Goal: Book appointment/travel/reservation

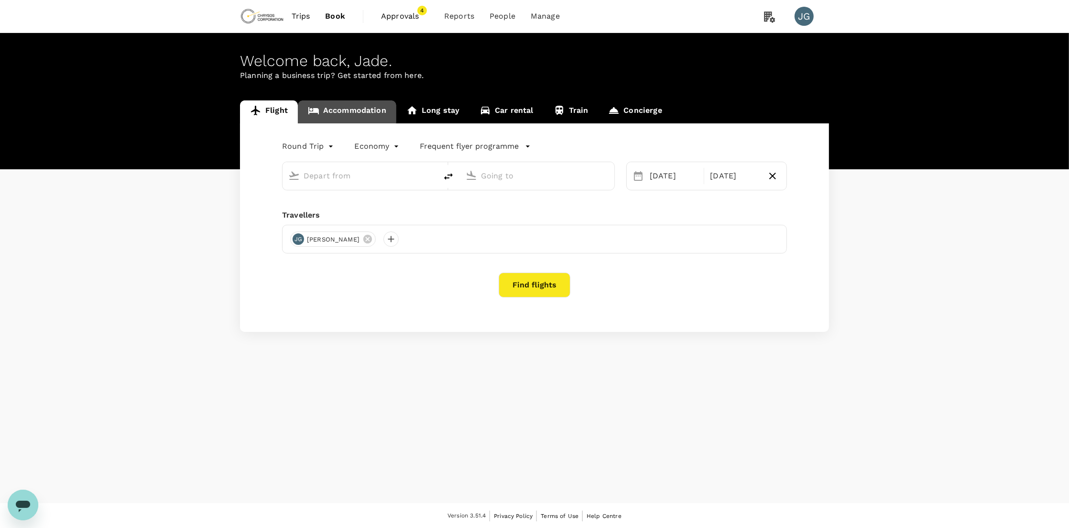
click at [339, 112] on link "Accommodation" at bounding box center [347, 111] width 98 height 23
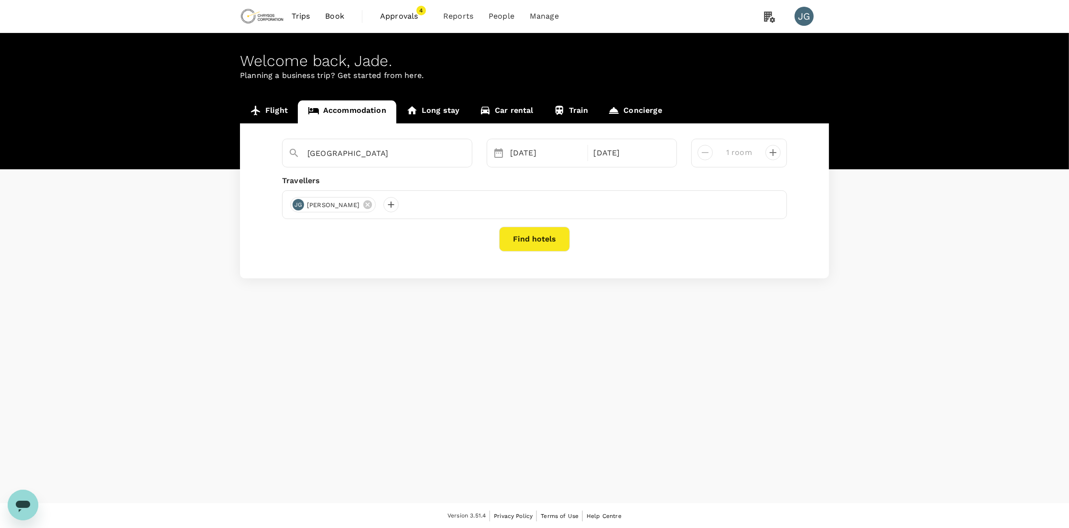
click at [389, 164] on div "[GEOGRAPHIC_DATA]" at bounding box center [377, 153] width 190 height 29
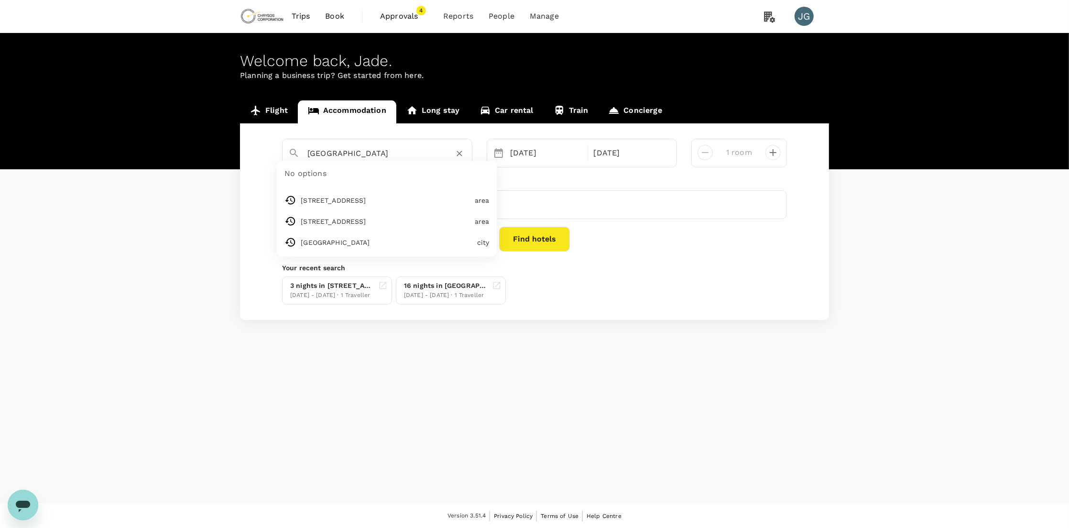
drag, startPoint x: 383, startPoint y: 157, endPoint x: 292, endPoint y: 150, distance: 91.0
click at [292, 150] on div "[GEOGRAPHIC_DATA]" at bounding box center [373, 149] width 185 height 25
type input "5"
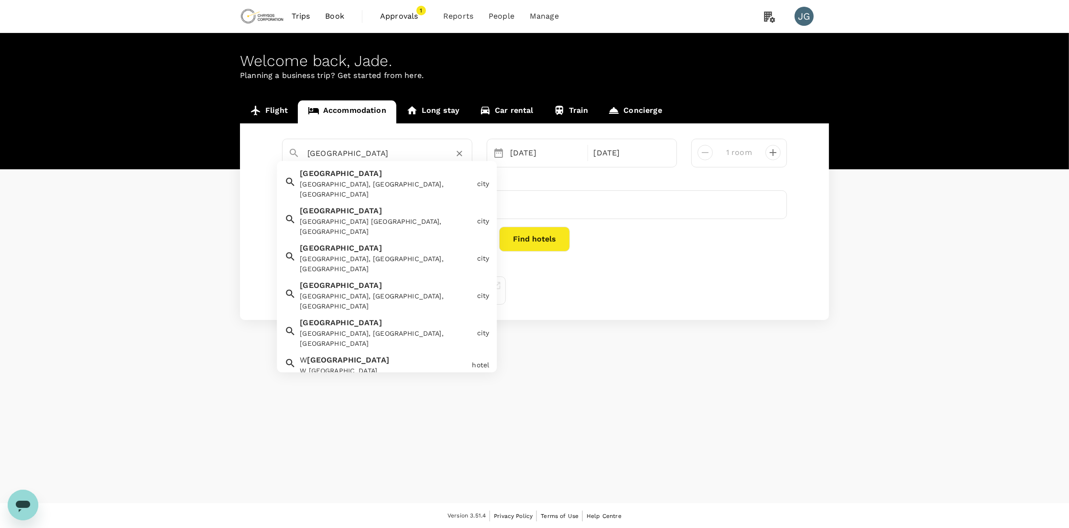
click at [331, 171] on div "Toronto [GEOGRAPHIC_DATA], [GEOGRAPHIC_DATA], [GEOGRAPHIC_DATA]" at bounding box center [384, 181] width 177 height 35
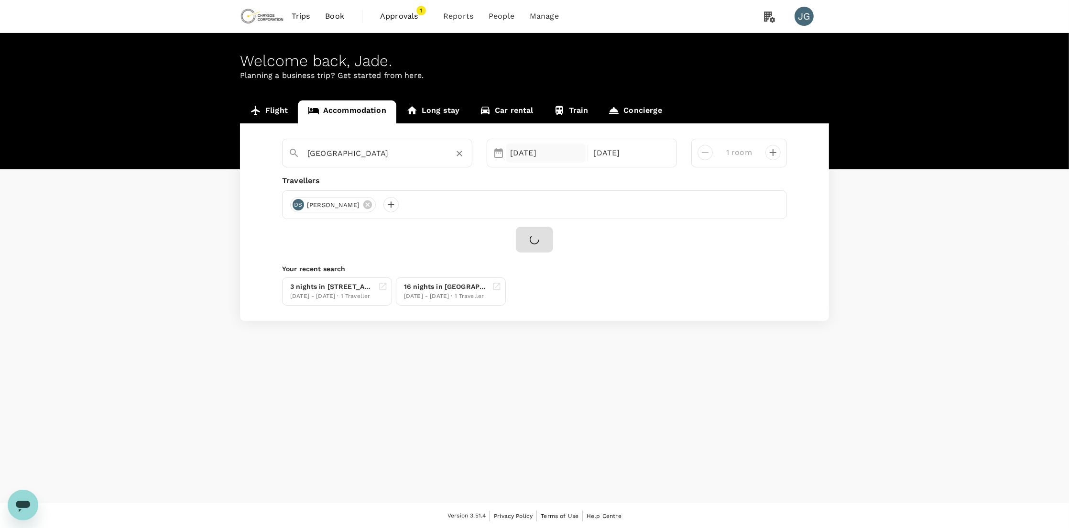
type input "[GEOGRAPHIC_DATA]"
click at [530, 157] on div "[DATE]" at bounding box center [545, 152] width 79 height 19
click at [691, 217] on div "1" at bounding box center [694, 217] width 18 height 18
click at [584, 218] on div "2" at bounding box center [579, 217] width 18 height 18
click at [363, 204] on icon at bounding box center [367, 204] width 9 height 9
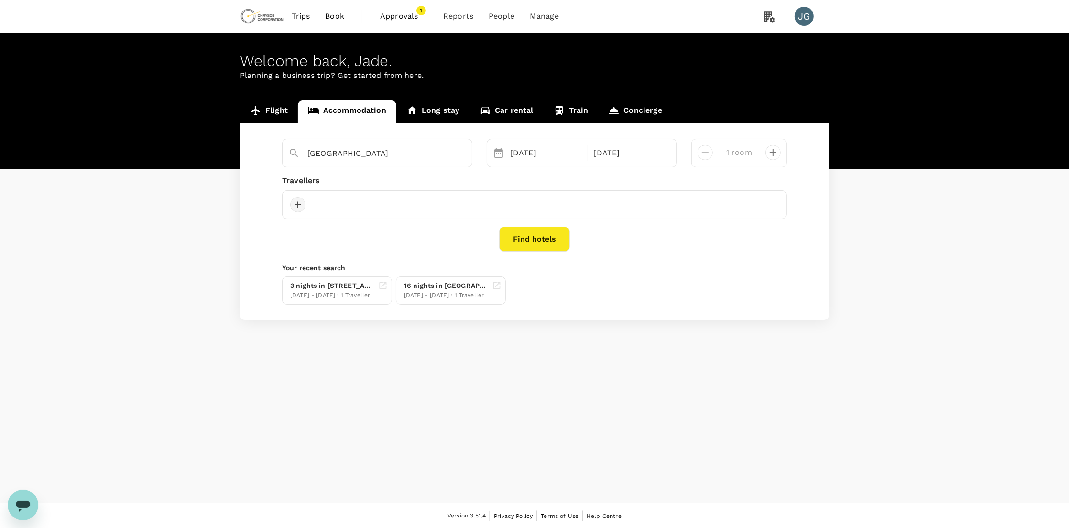
click at [300, 209] on div at bounding box center [297, 204] width 15 height 15
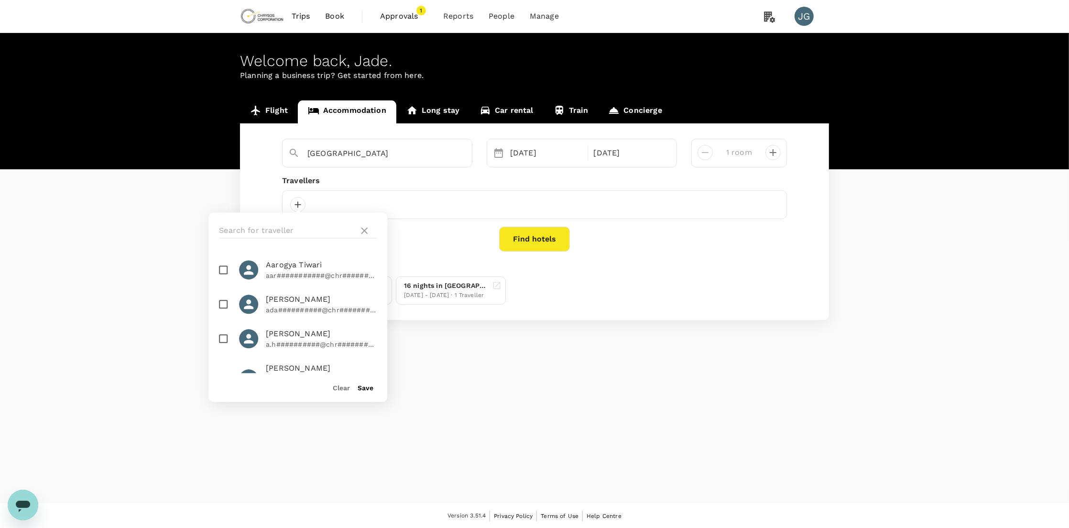
drag, startPoint x: 286, startPoint y: 219, endPoint x: 281, endPoint y: 224, distance: 6.8
click at [284, 220] on div at bounding box center [297, 230] width 179 height 36
click at [278, 229] on input "text" at bounding box center [287, 230] width 136 height 15
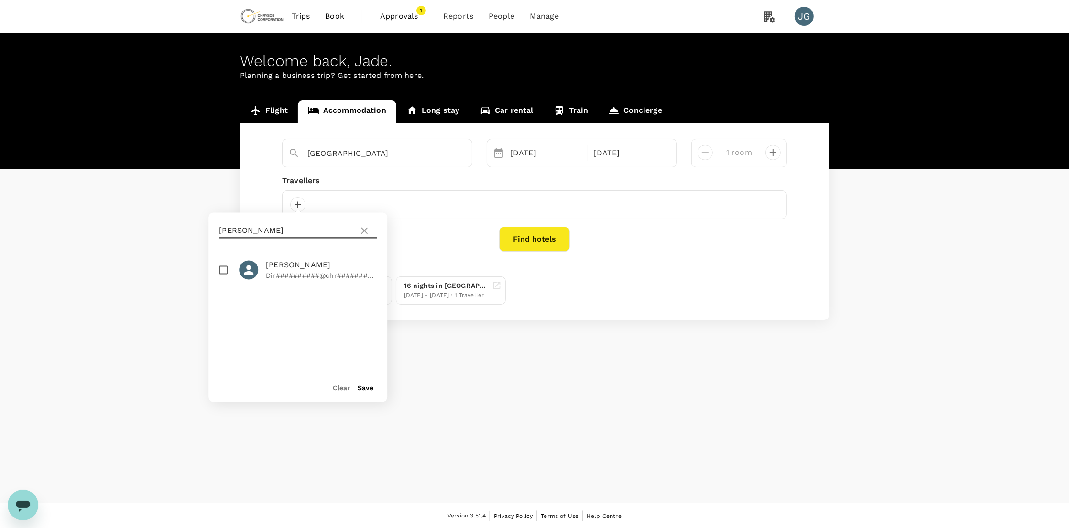
type input "[PERSON_NAME]"
click at [223, 275] on input "checkbox" at bounding box center [223, 269] width 20 height 20
checkbox input "true"
click at [368, 389] on button "Save" at bounding box center [365, 388] width 16 height 8
click at [559, 243] on button "Find hotels" at bounding box center [534, 239] width 71 height 25
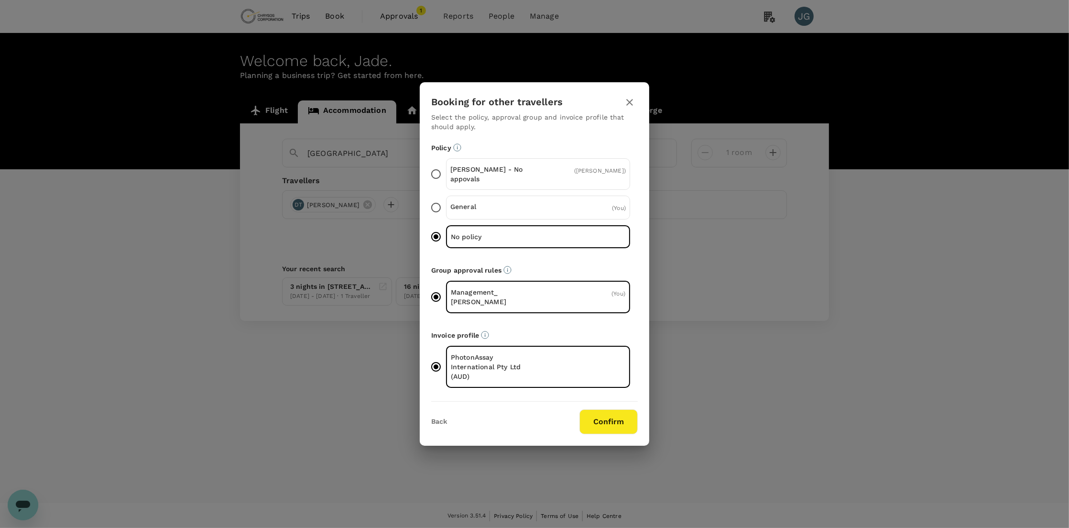
click at [624, 414] on button "Confirm" at bounding box center [608, 421] width 58 height 25
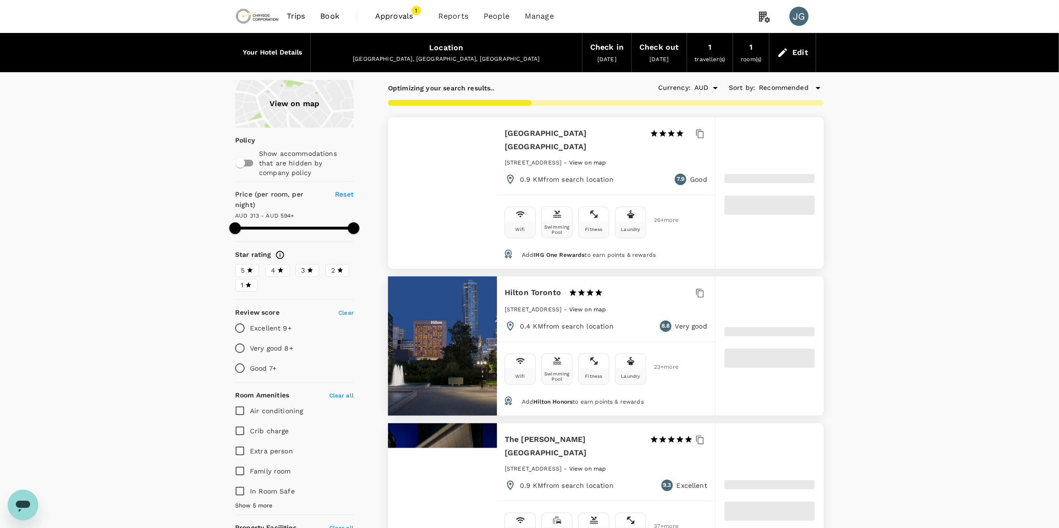
type input "593.45"
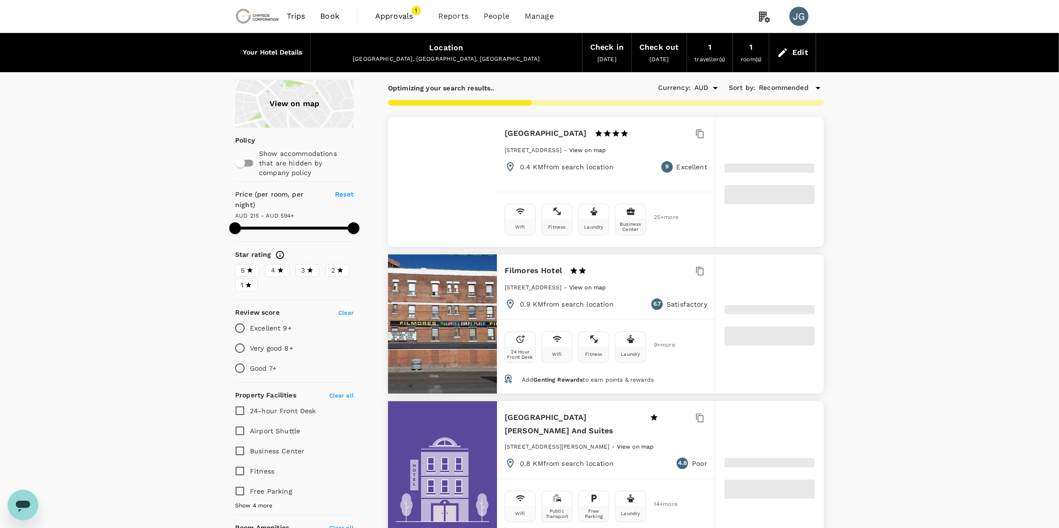
type input "215.45"
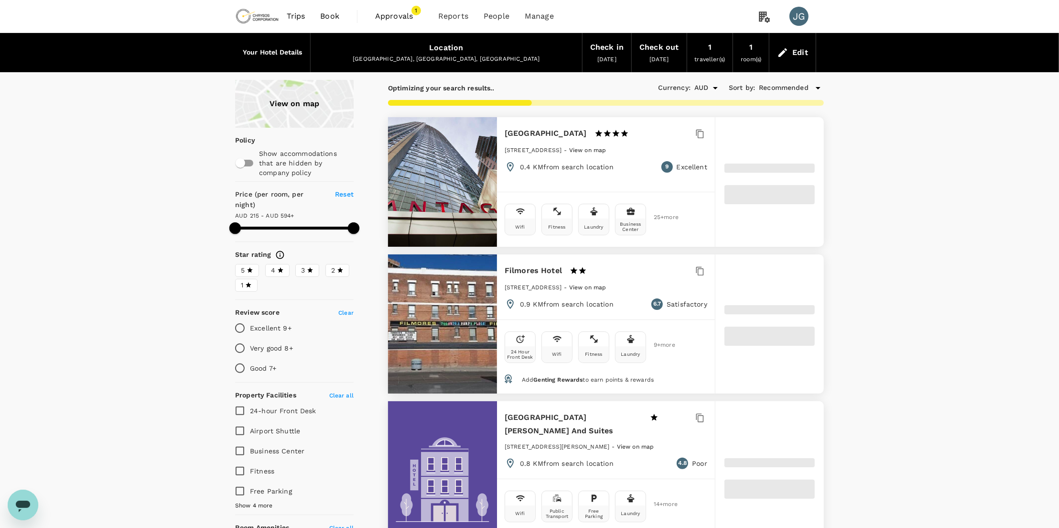
type input "593.54"
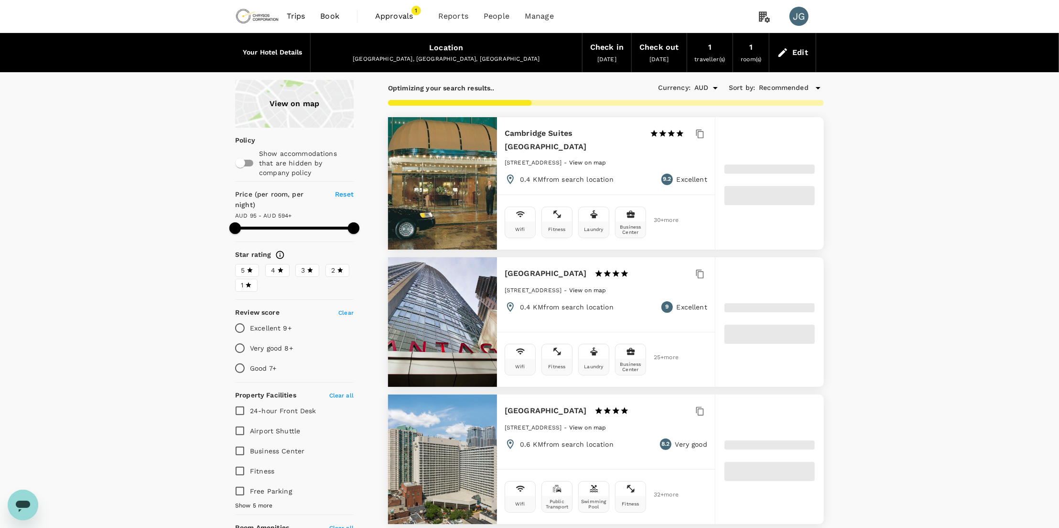
type input "94.54"
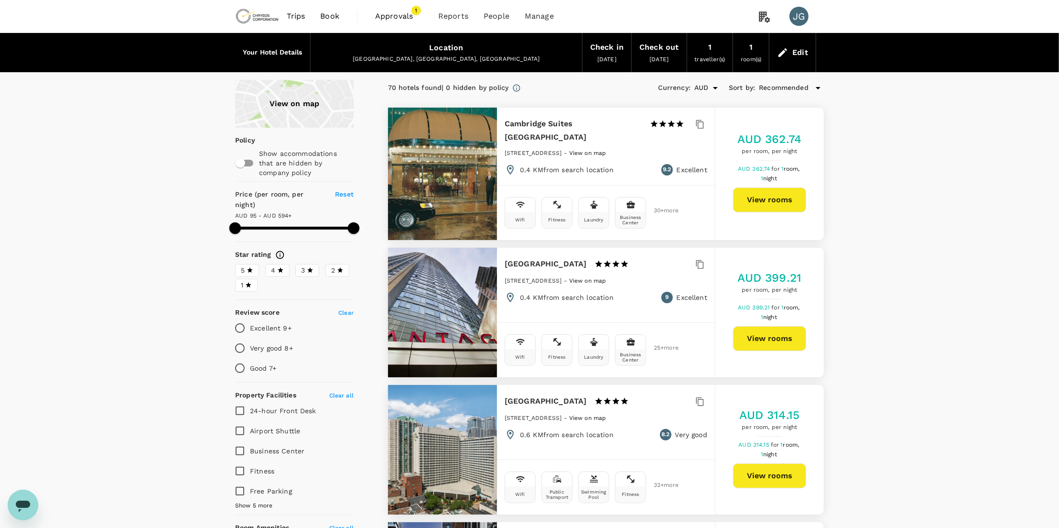
type input "593.54"
click at [457, 52] on div "Location" at bounding box center [446, 47] width 34 height 13
click at [808, 55] on div "Edit" at bounding box center [800, 52] width 16 height 13
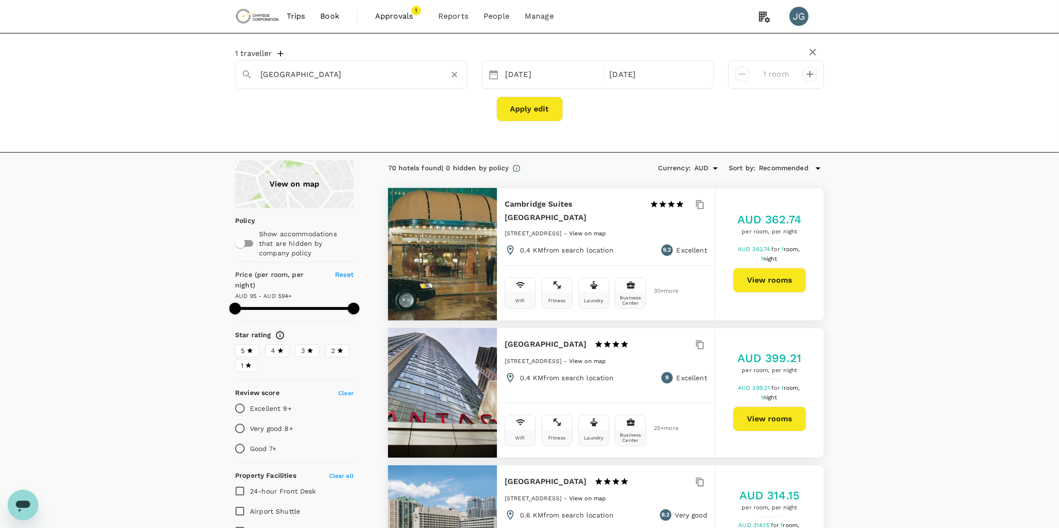
click at [322, 81] on input "[GEOGRAPHIC_DATA]" at bounding box center [347, 74] width 174 height 15
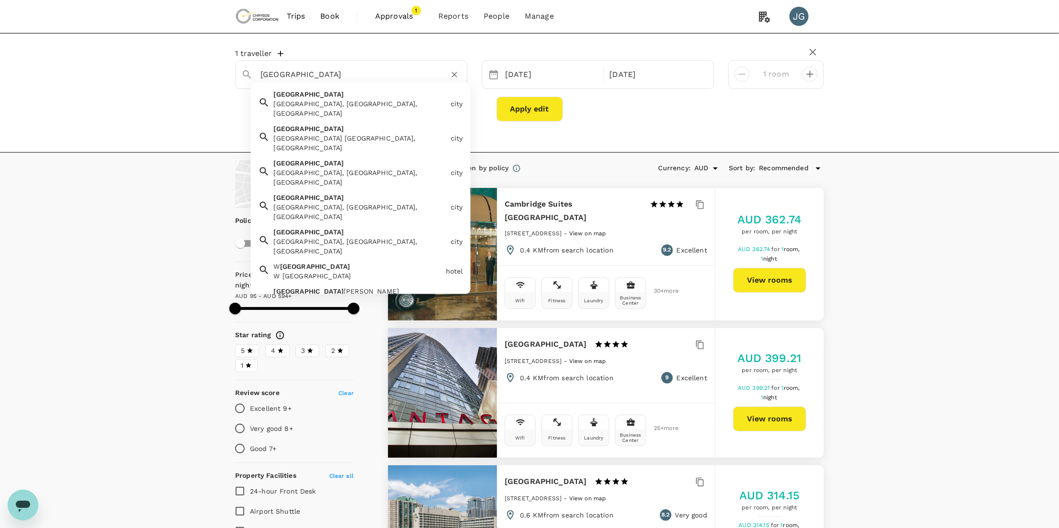
click at [318, 282] on div "[GEOGRAPHIC_DATA][PERSON_NAME] ([GEOGRAPHIC_DATA]) [GEOGRAPHIC_DATA][PERSON_NAM…" at bounding box center [355, 308] width 171 height 52
type input "[GEOGRAPHIC_DATA][PERSON_NAME] ([GEOGRAPHIC_DATA])"
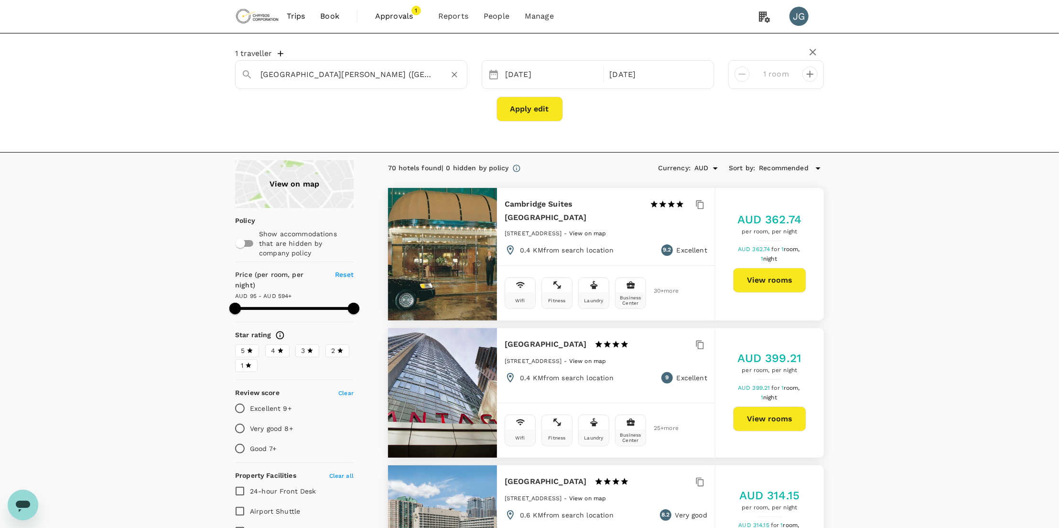
click at [522, 113] on button "Apply edit" at bounding box center [530, 109] width 66 height 25
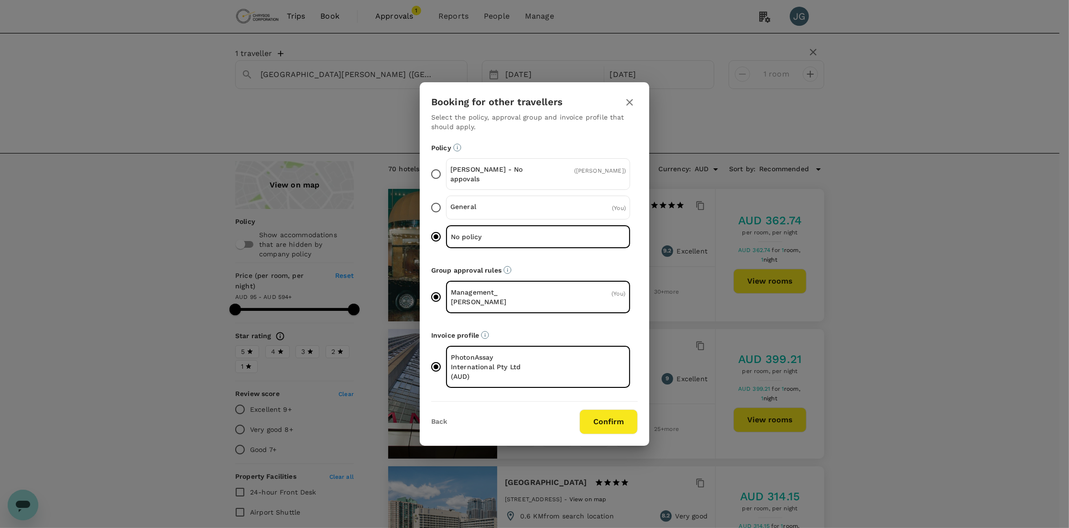
click at [593, 427] on button "Confirm" at bounding box center [608, 421] width 58 height 25
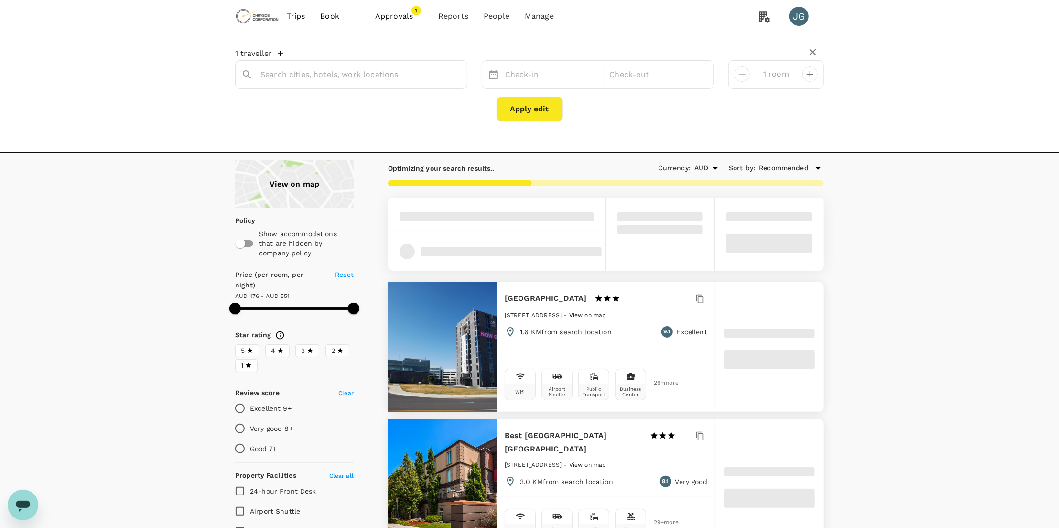
type input "[GEOGRAPHIC_DATA][PERSON_NAME]"
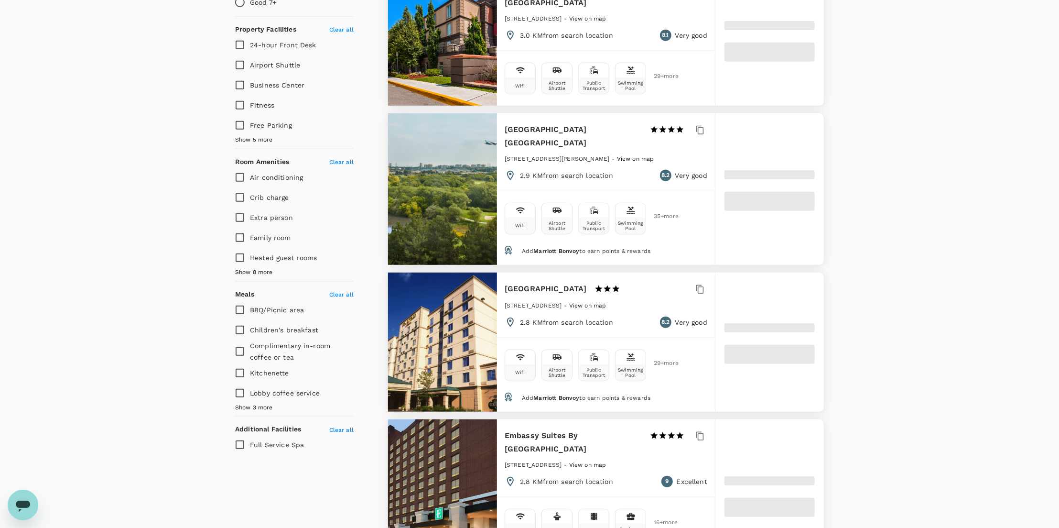
type input "550.29"
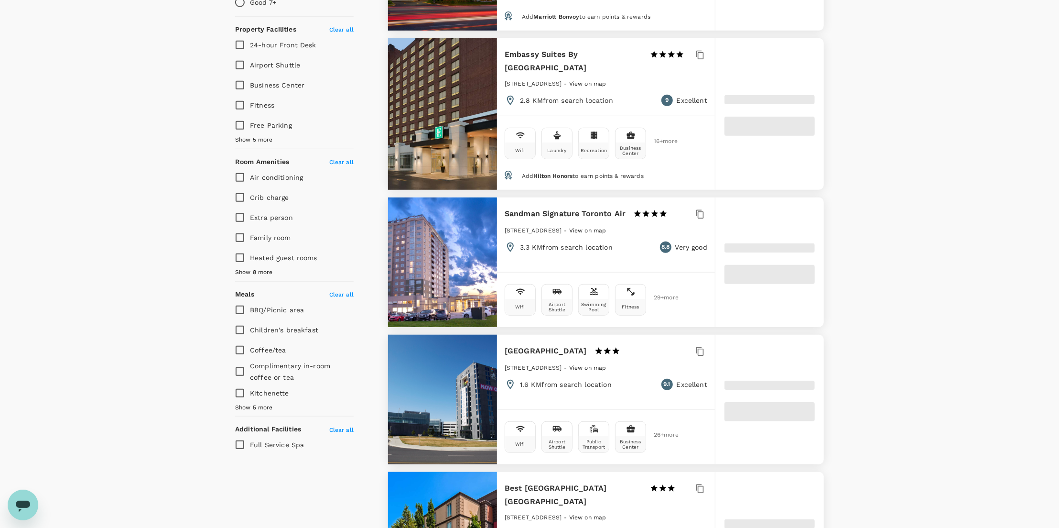
type input "154.29"
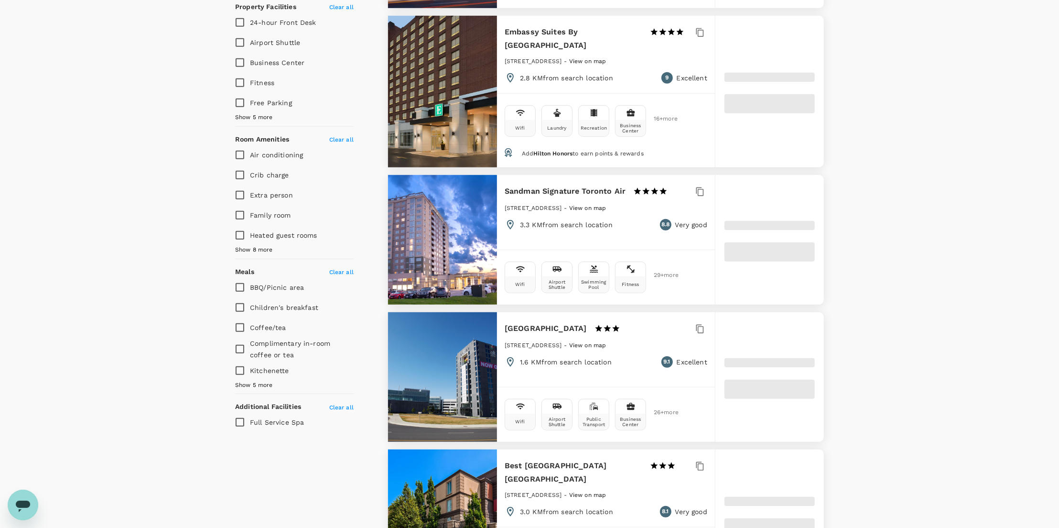
scroll to position [446, 0]
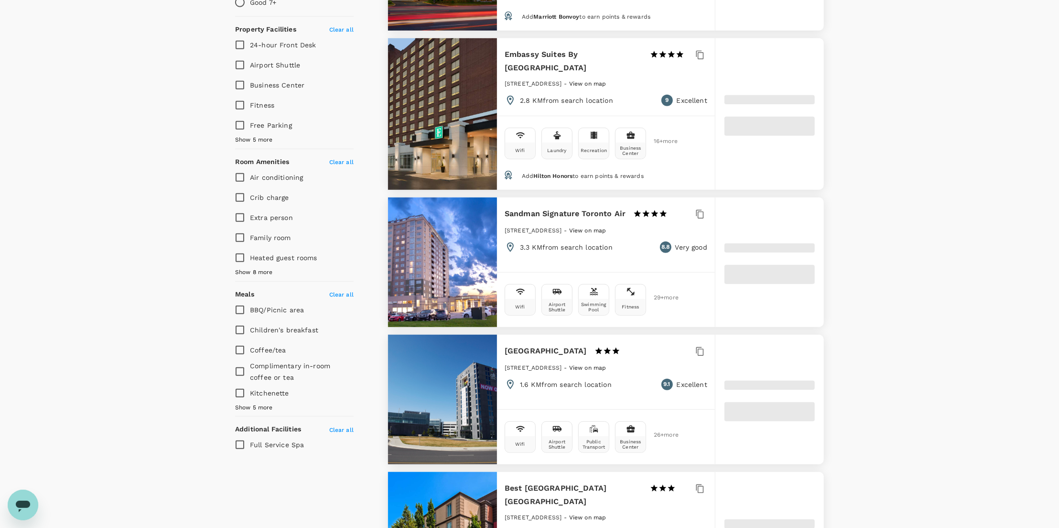
type input "550.29"
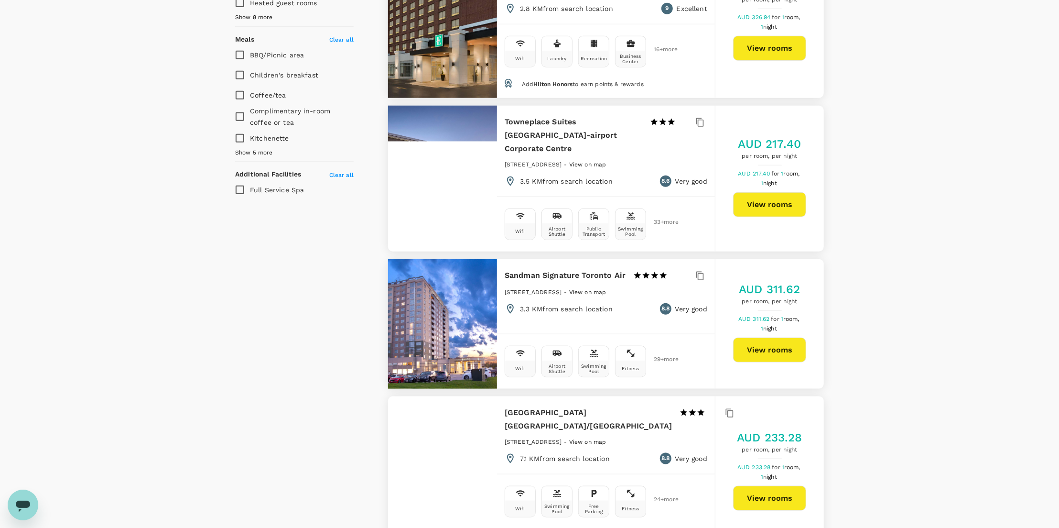
scroll to position [637, 0]
